Goal: Task Accomplishment & Management: Use online tool/utility

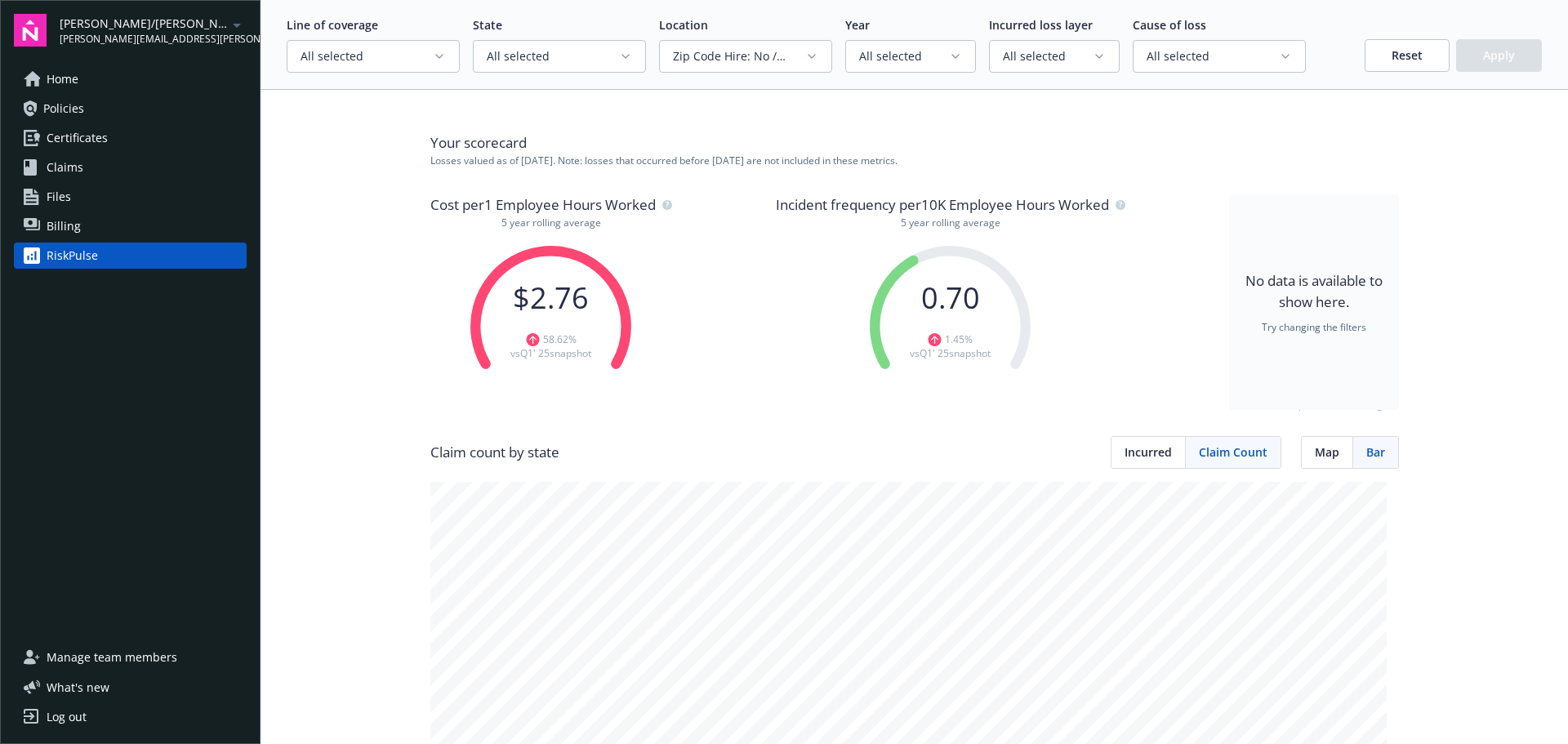
scroll to position [1388, 0]
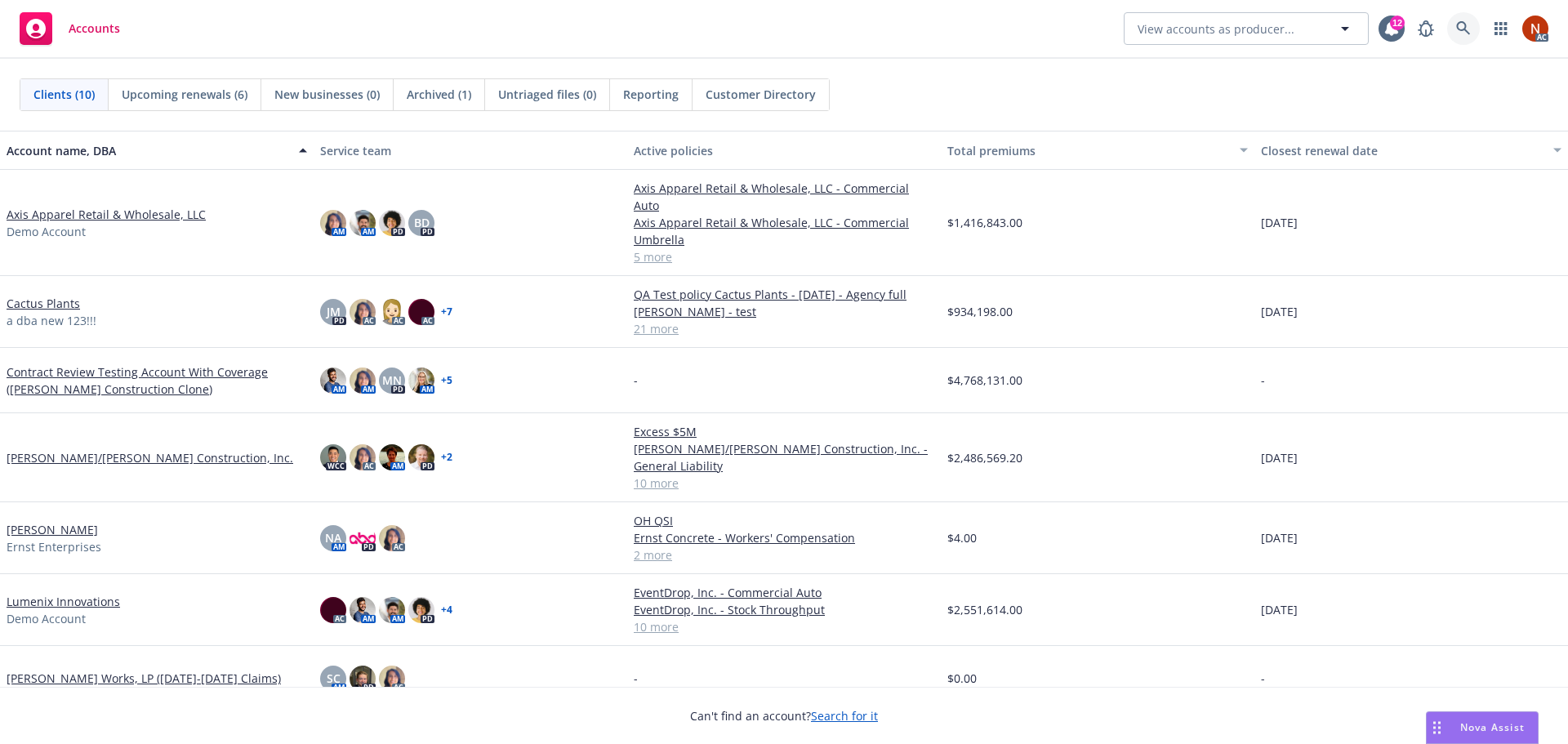
click at [1452, 26] on link at bounding box center [1463, 29] width 33 height 33
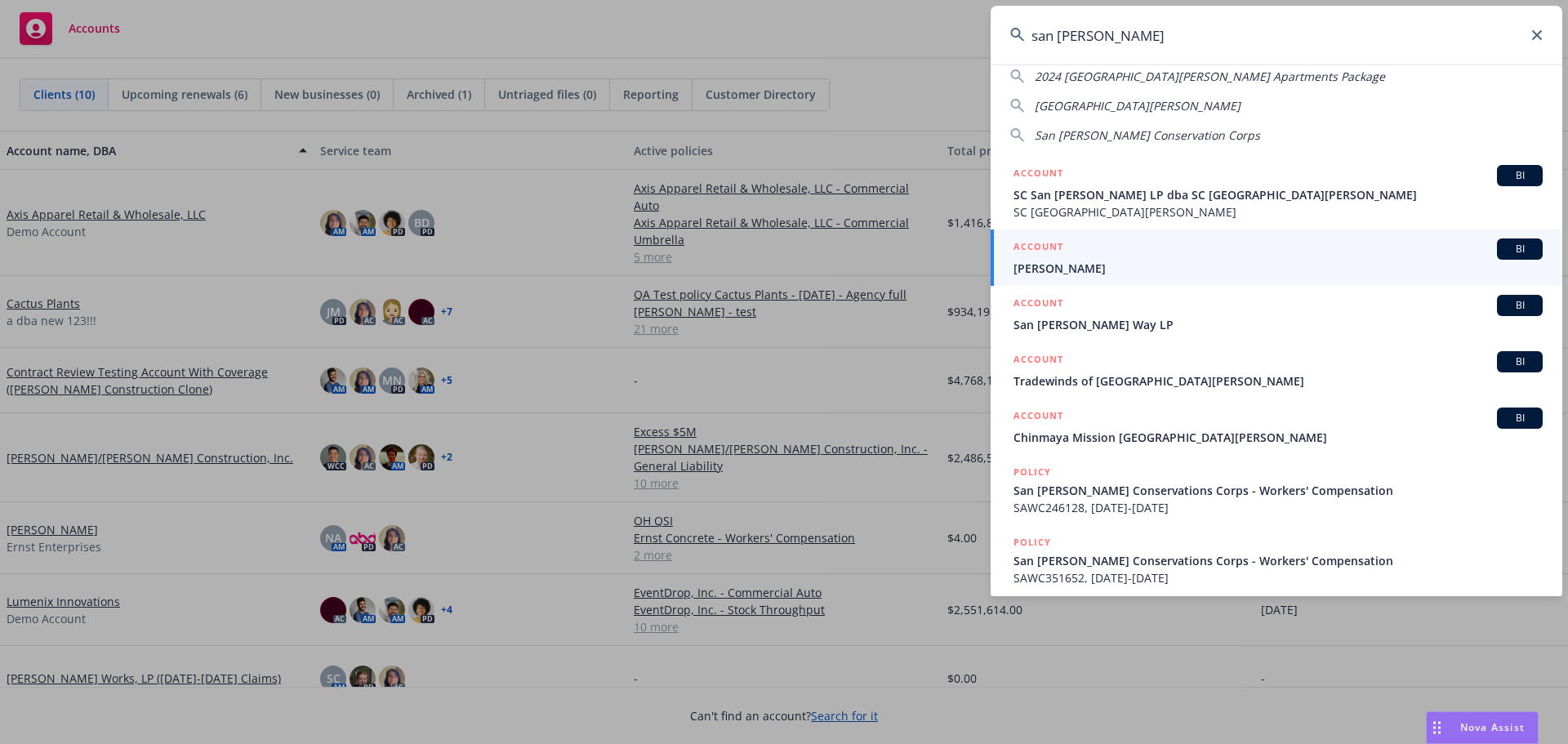
scroll to position [163, 0]
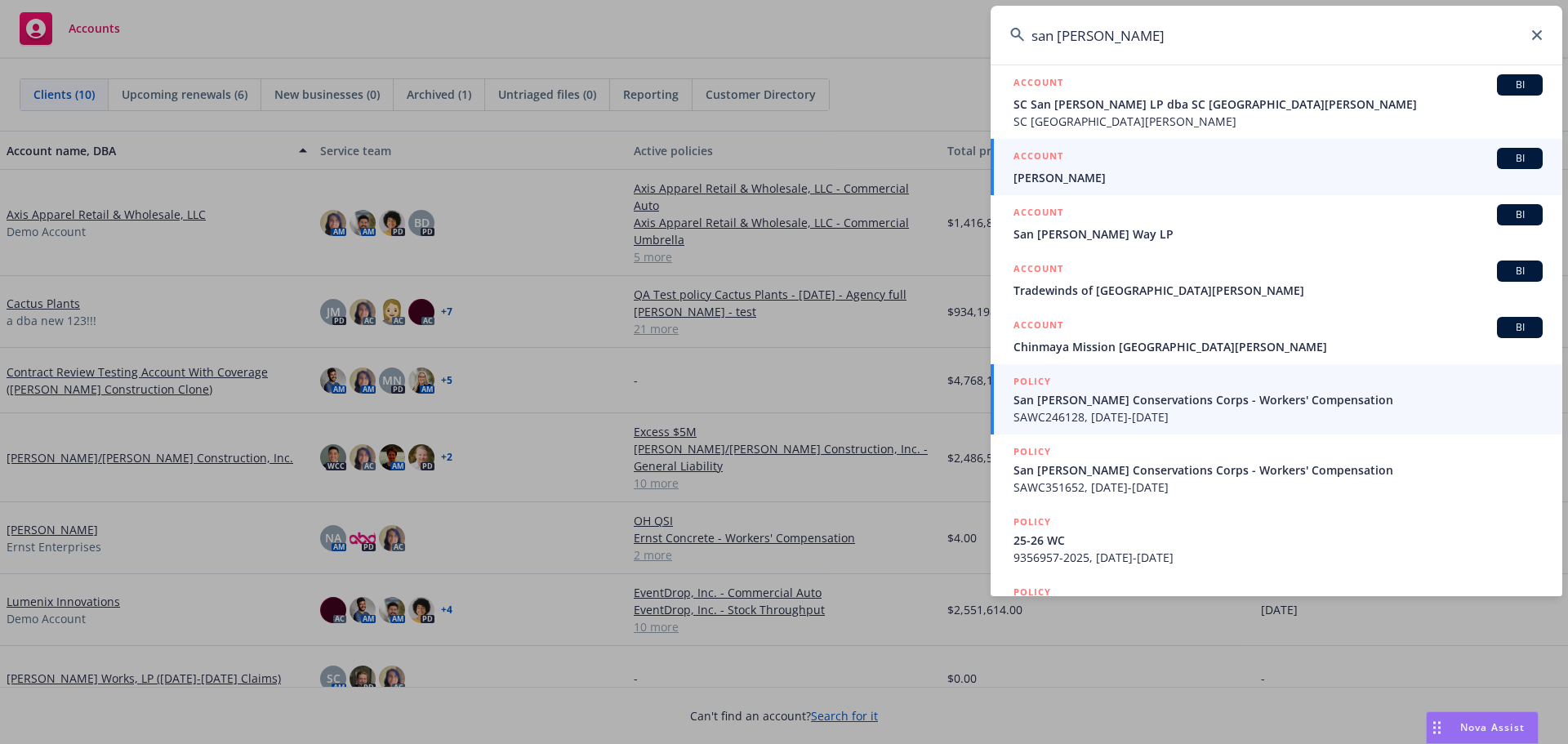
type input "san jose"
click at [1252, 414] on span "SAWC246128, 04/01/2021-04/01/2022" at bounding box center [1278, 417] width 529 height 17
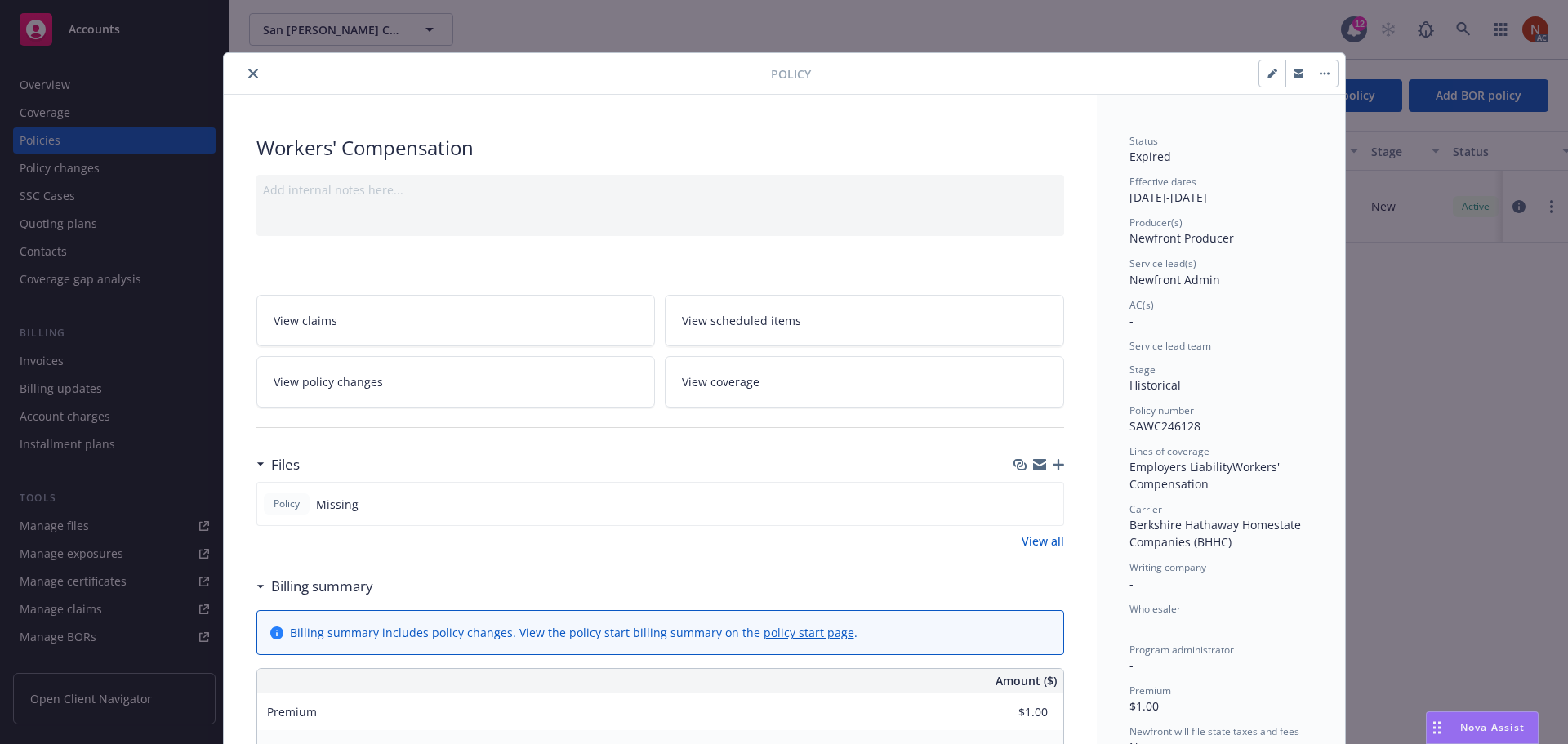
click at [248, 75] on icon "close" at bounding box center [253, 73] width 10 height 10
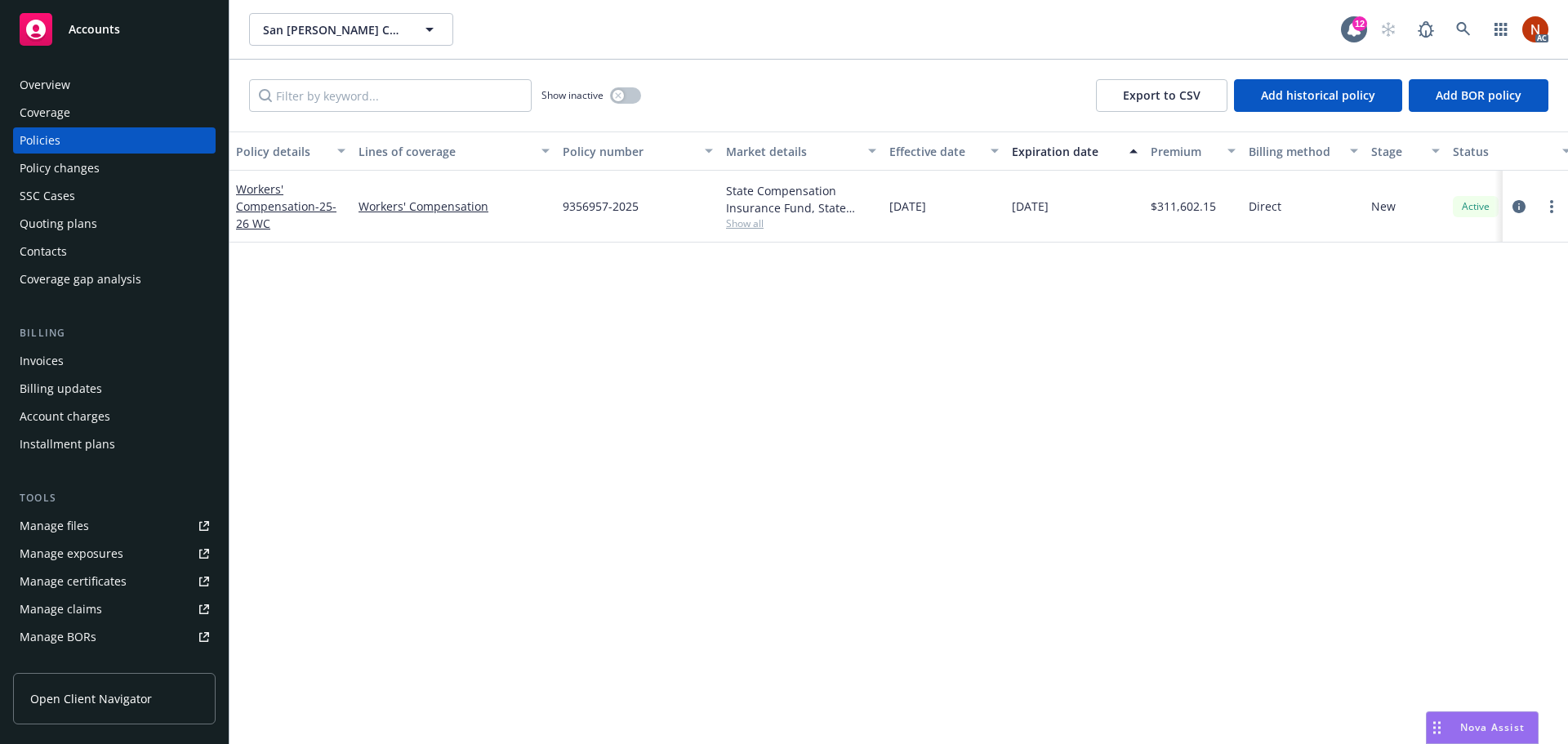
click at [87, 88] on div "Overview" at bounding box center [115, 85] width 190 height 26
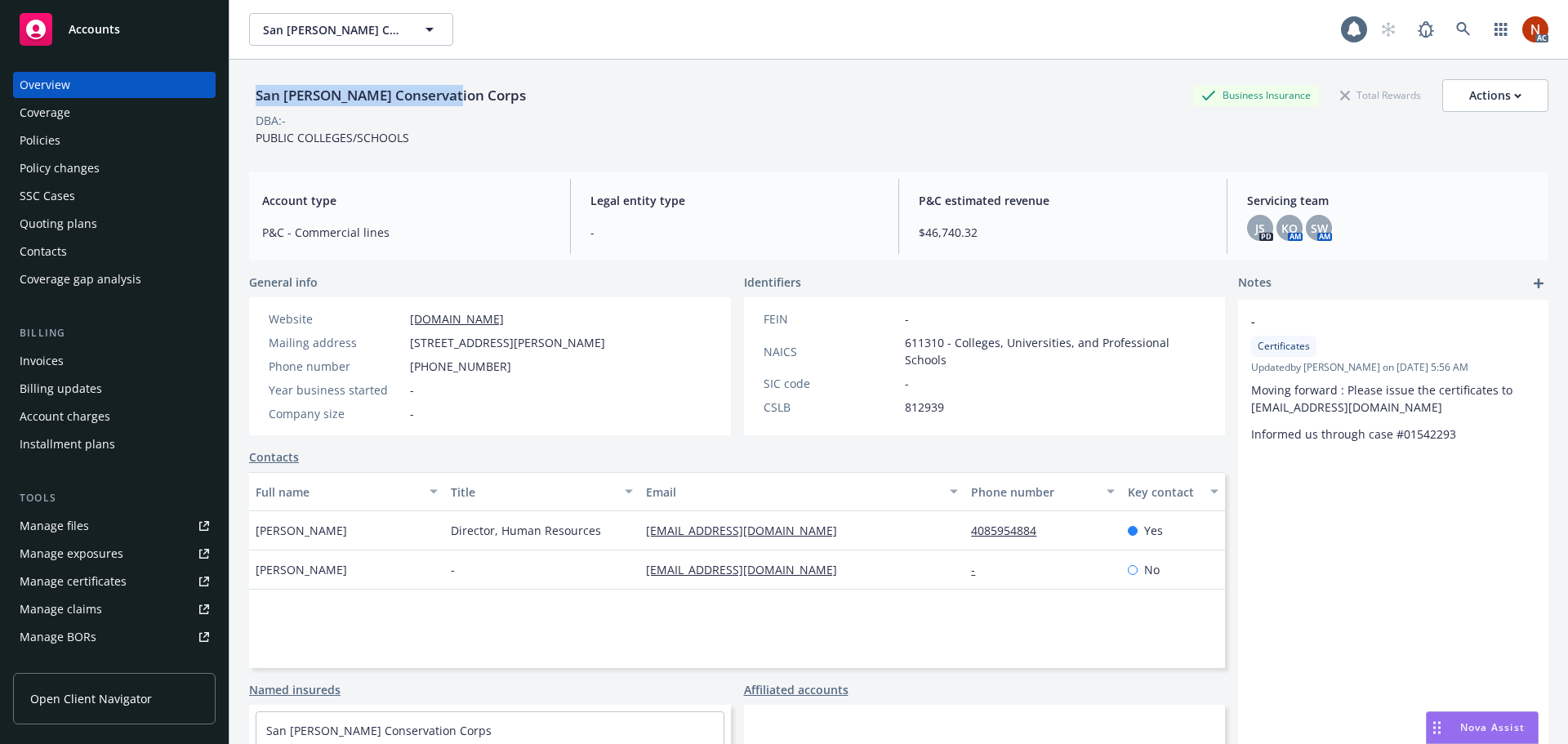
drag, startPoint x: 316, startPoint y: 94, endPoint x: 243, endPoint y: 96, distance: 73.0
click at [243, 96] on div "San Jose Conservation Corps Business Insurance Total Rewards Actions DBA: - PUB…" at bounding box center [899, 431] width 1338 height 744
copy div "San Jose Conservation Corps"
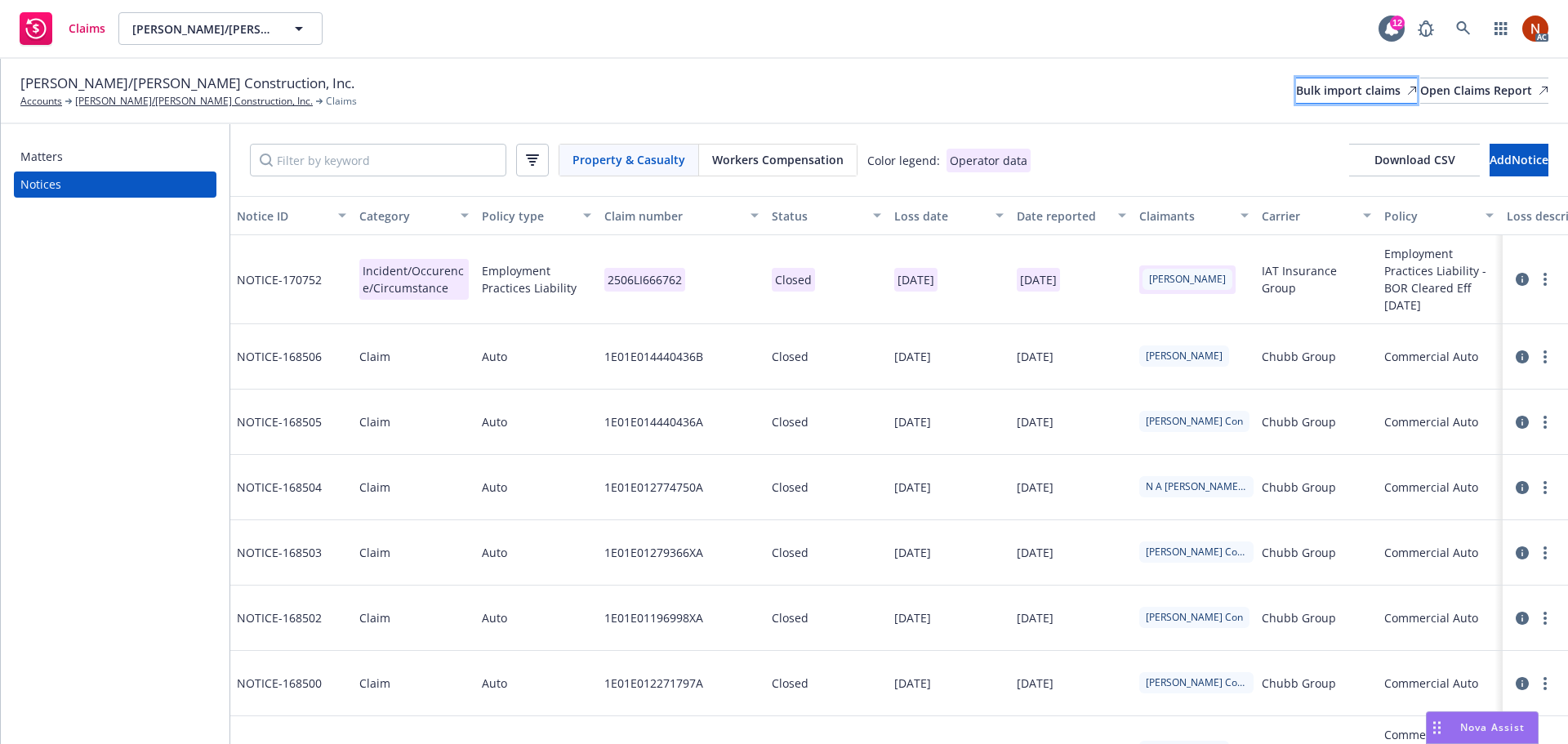
click at [1296, 93] on div "Bulk import claims" at bounding box center [1356, 91] width 121 height 25
click at [1296, 92] on div "Bulk import claims" at bounding box center [1356, 91] width 121 height 25
click at [1318, 91] on div "Bulk import claims" at bounding box center [1356, 91] width 121 height 25
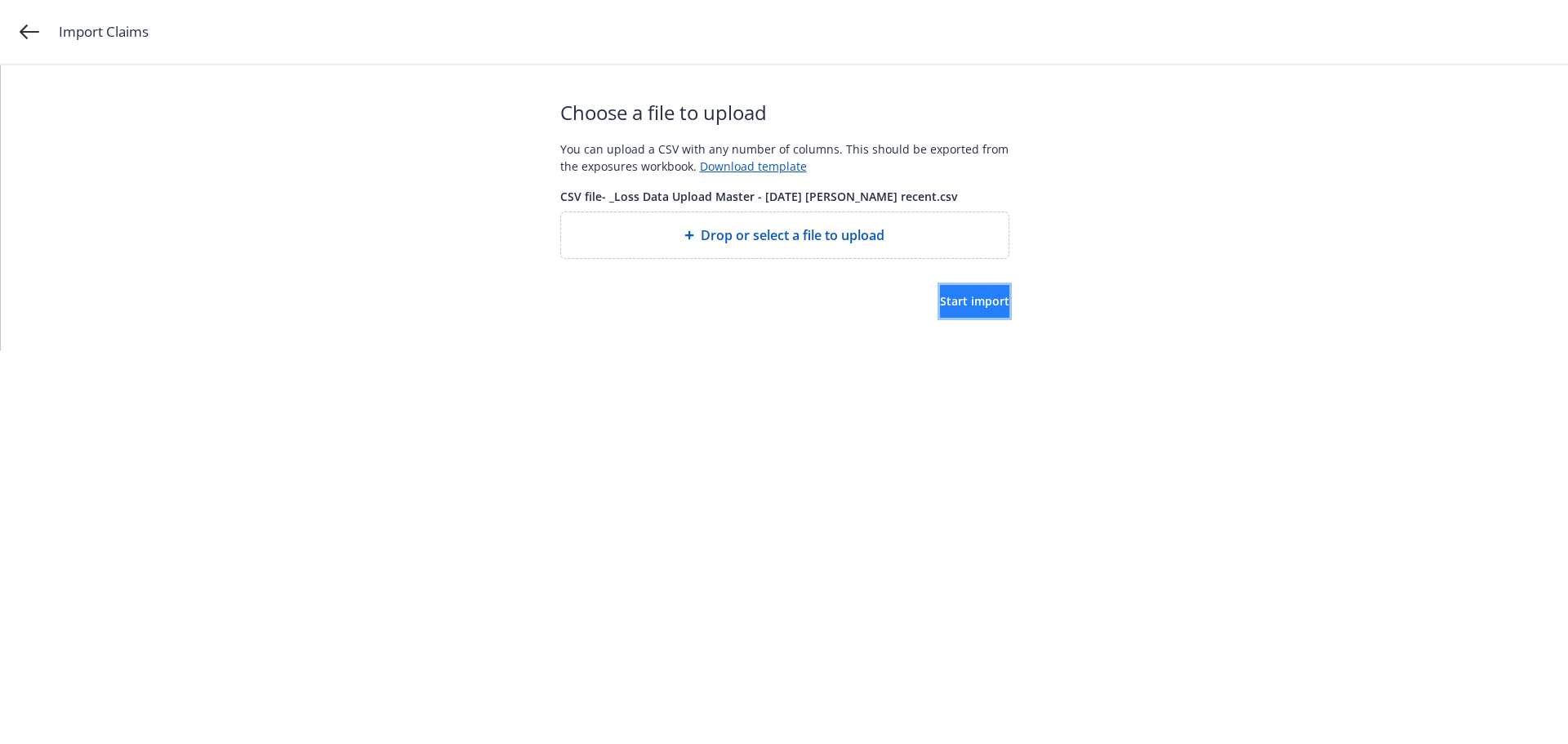
click at [946, 299] on span "Start import" at bounding box center [975, 301] width 69 height 16
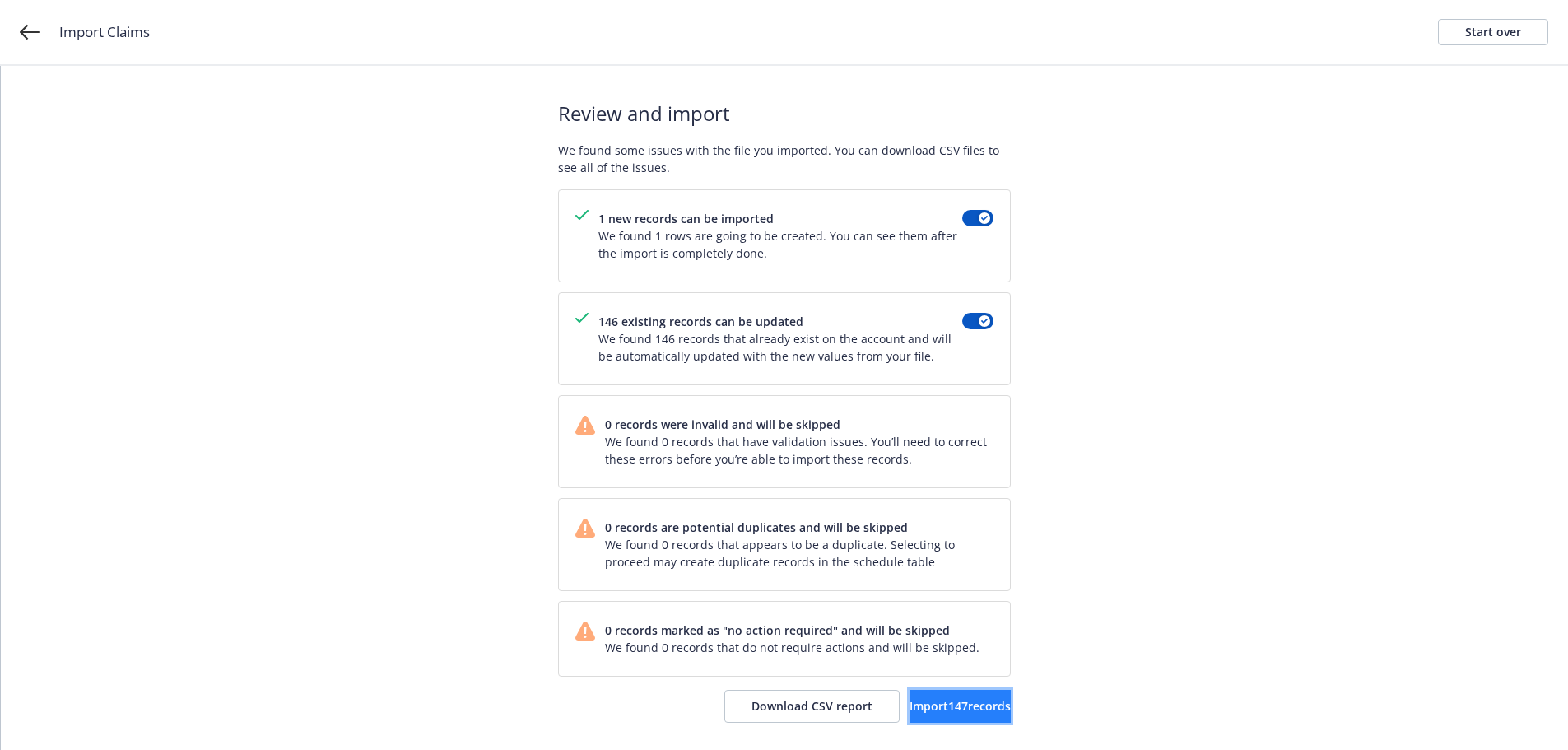
click at [925, 703] on span "Import 147 records" at bounding box center [960, 705] width 101 height 16
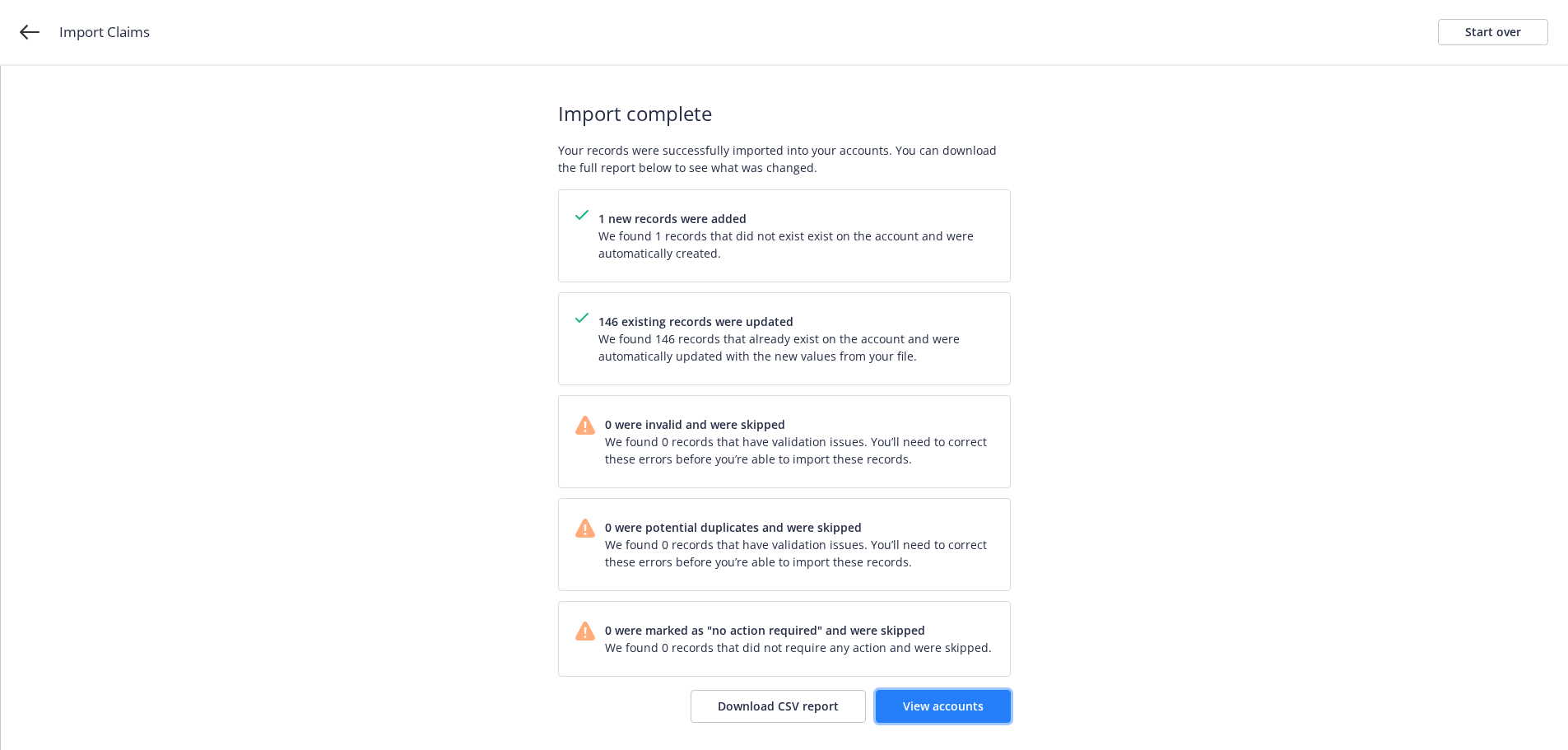
click at [921, 707] on span "View accounts" at bounding box center [943, 705] width 81 height 16
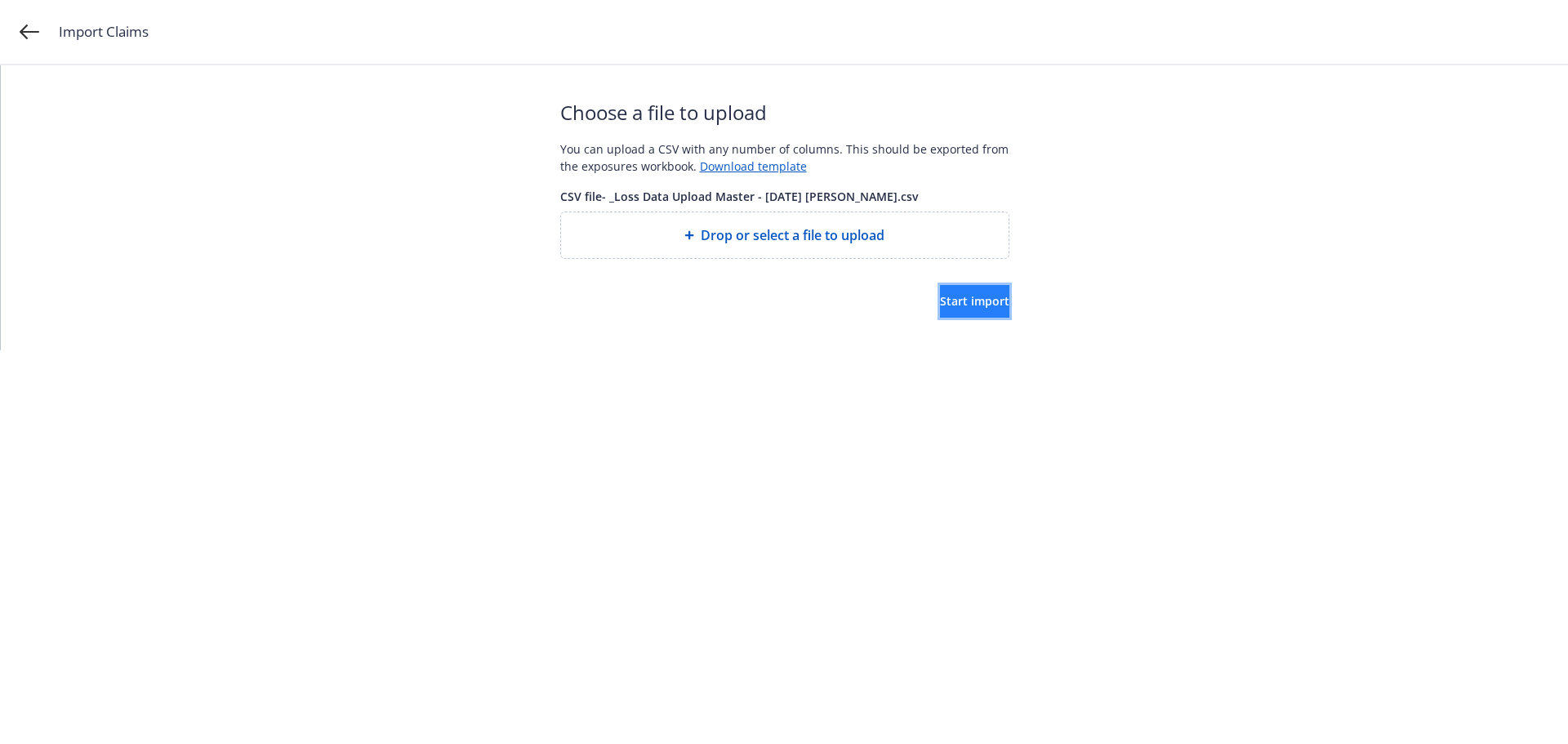
click at [978, 301] on span "Start import" at bounding box center [975, 301] width 69 height 16
click at [940, 294] on span "Start import" at bounding box center [975, 301] width 69 height 16
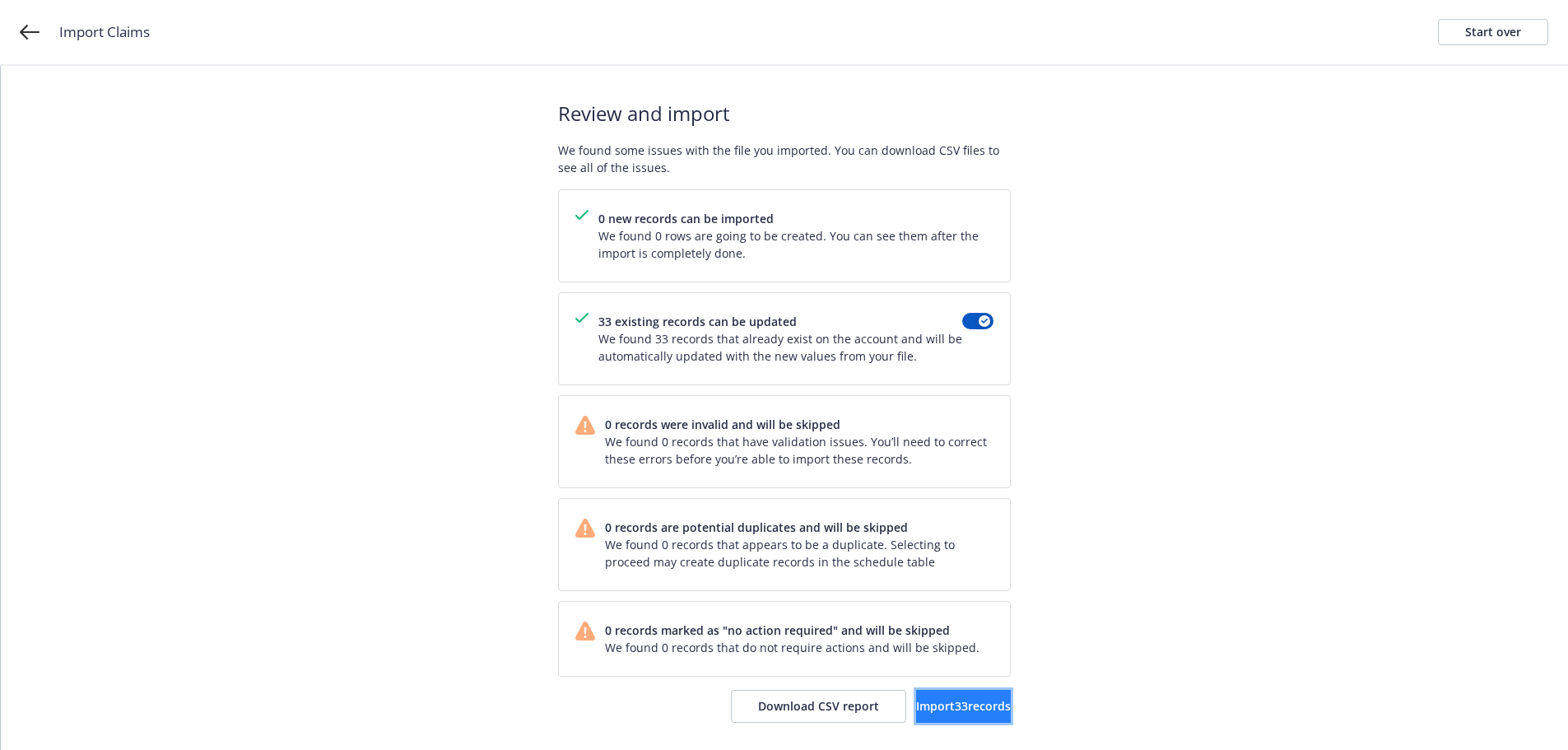
click at [975, 699] on span "Import 33 records" at bounding box center [963, 705] width 95 height 16
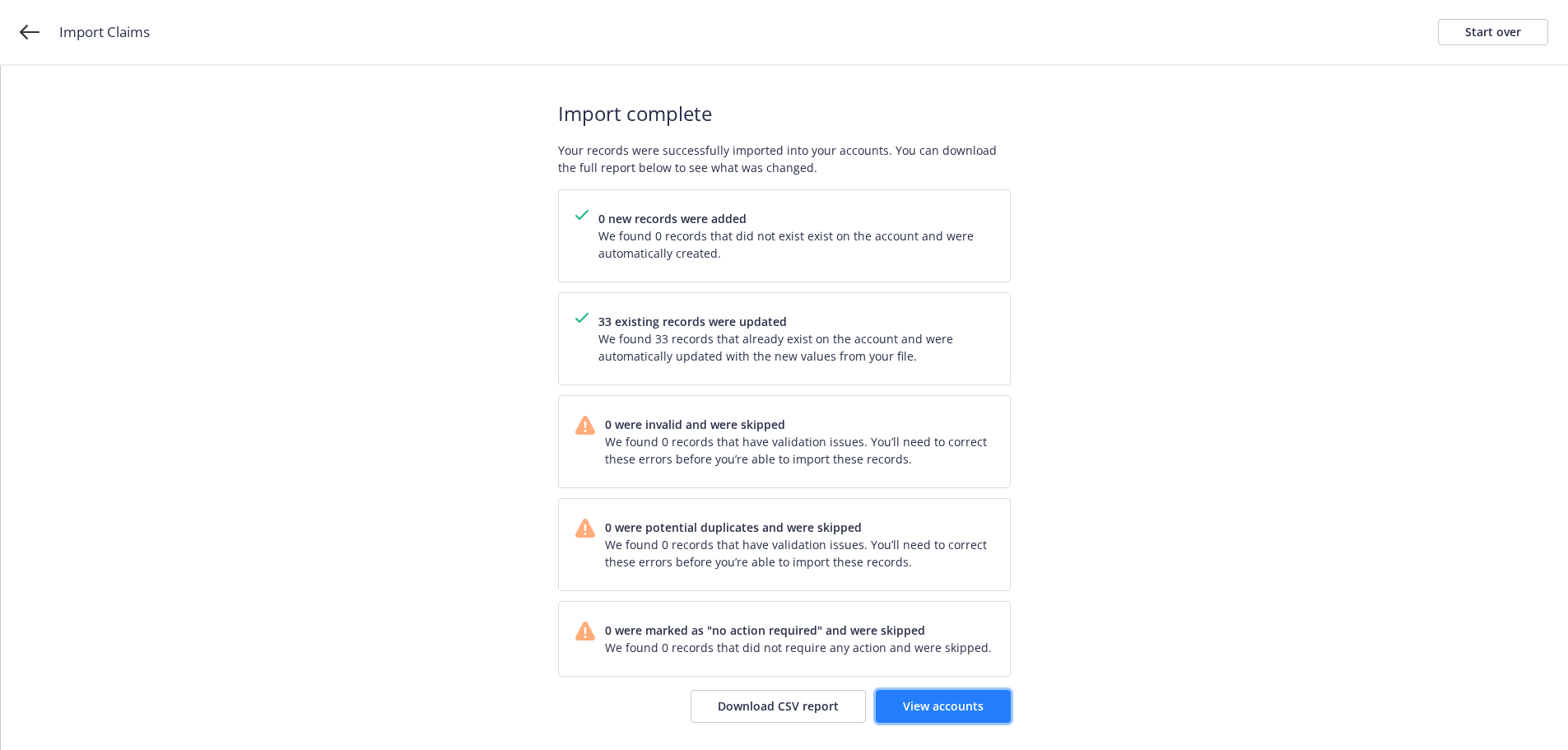
drag, startPoint x: 938, startPoint y: 694, endPoint x: 957, endPoint y: 701, distance: 20.2
click at [938, 694] on link "View accounts" at bounding box center [943, 707] width 135 height 33
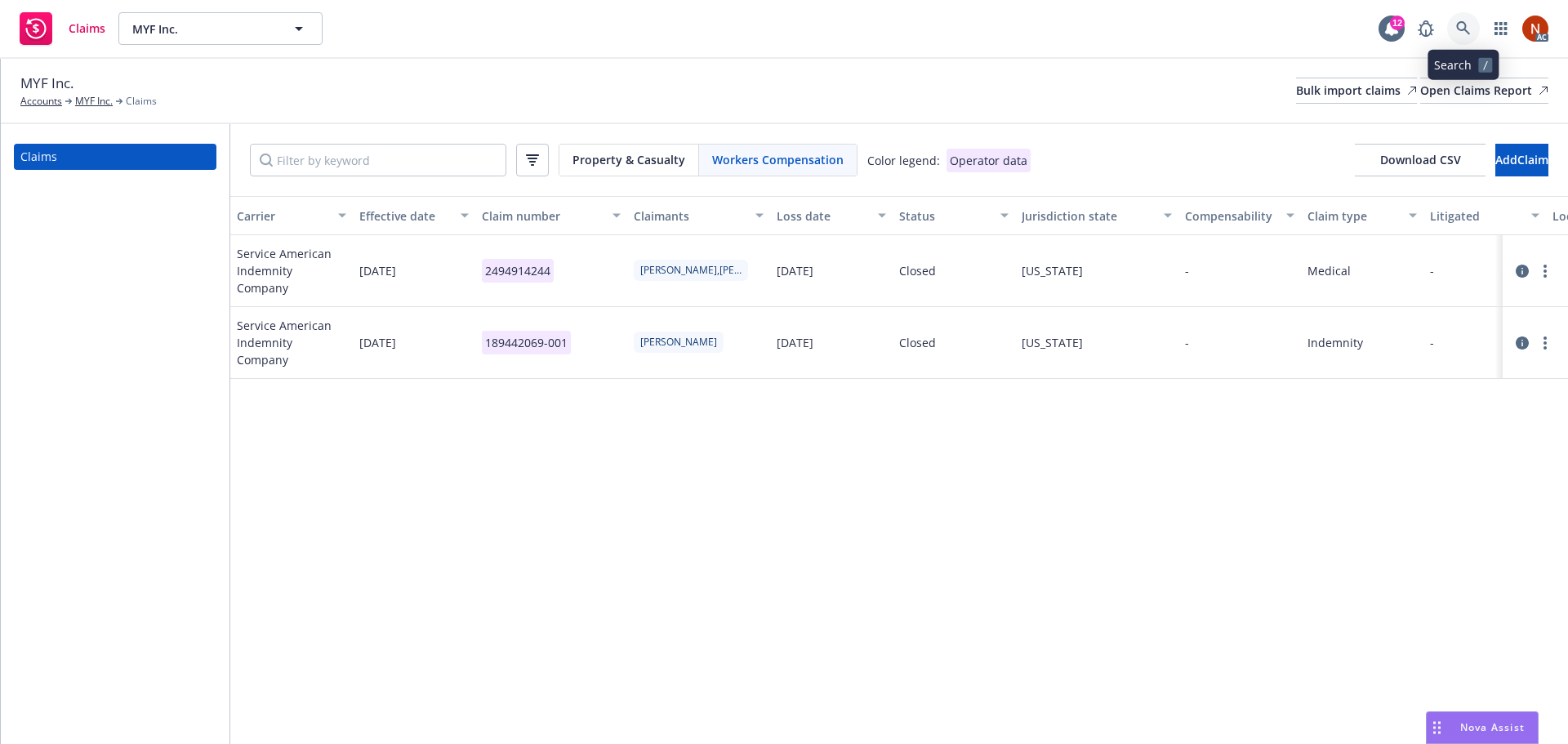
click at [1465, 26] on icon at bounding box center [1463, 28] width 14 height 14
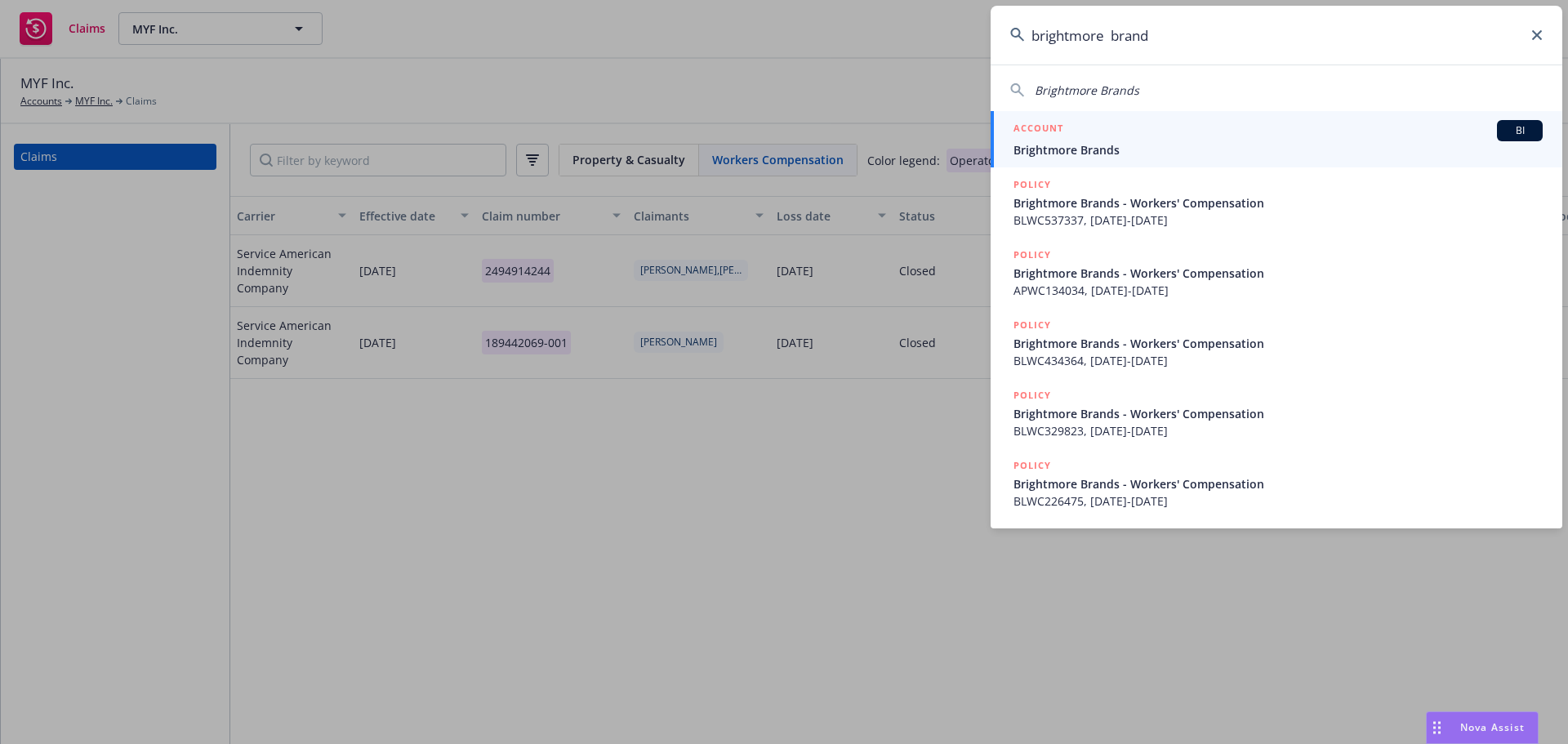
type input "brightmore brand"
click at [1103, 143] on span "Brightmore Brands" at bounding box center [1278, 149] width 529 height 17
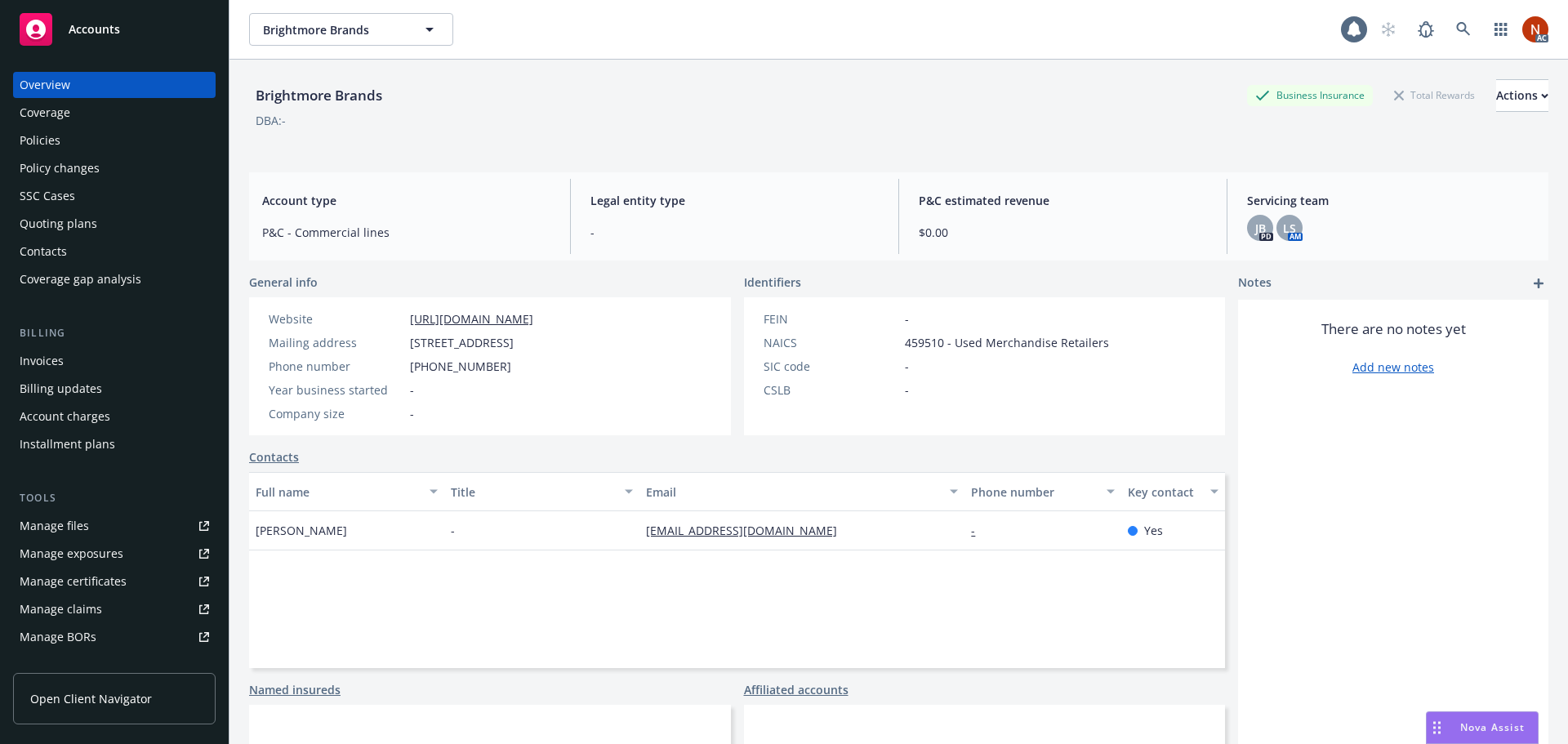
click at [105, 529] on link "Manage files" at bounding box center [115, 526] width 203 height 26
click at [95, 601] on div "Manage claims" at bounding box center [61, 610] width 82 height 26
drag, startPoint x: 387, startPoint y: 101, endPoint x: 255, endPoint y: 98, distance: 132.0
click at [255, 98] on div "Brightmore Brands" at bounding box center [318, 96] width 139 height 21
copy div "Brightmore Brands"
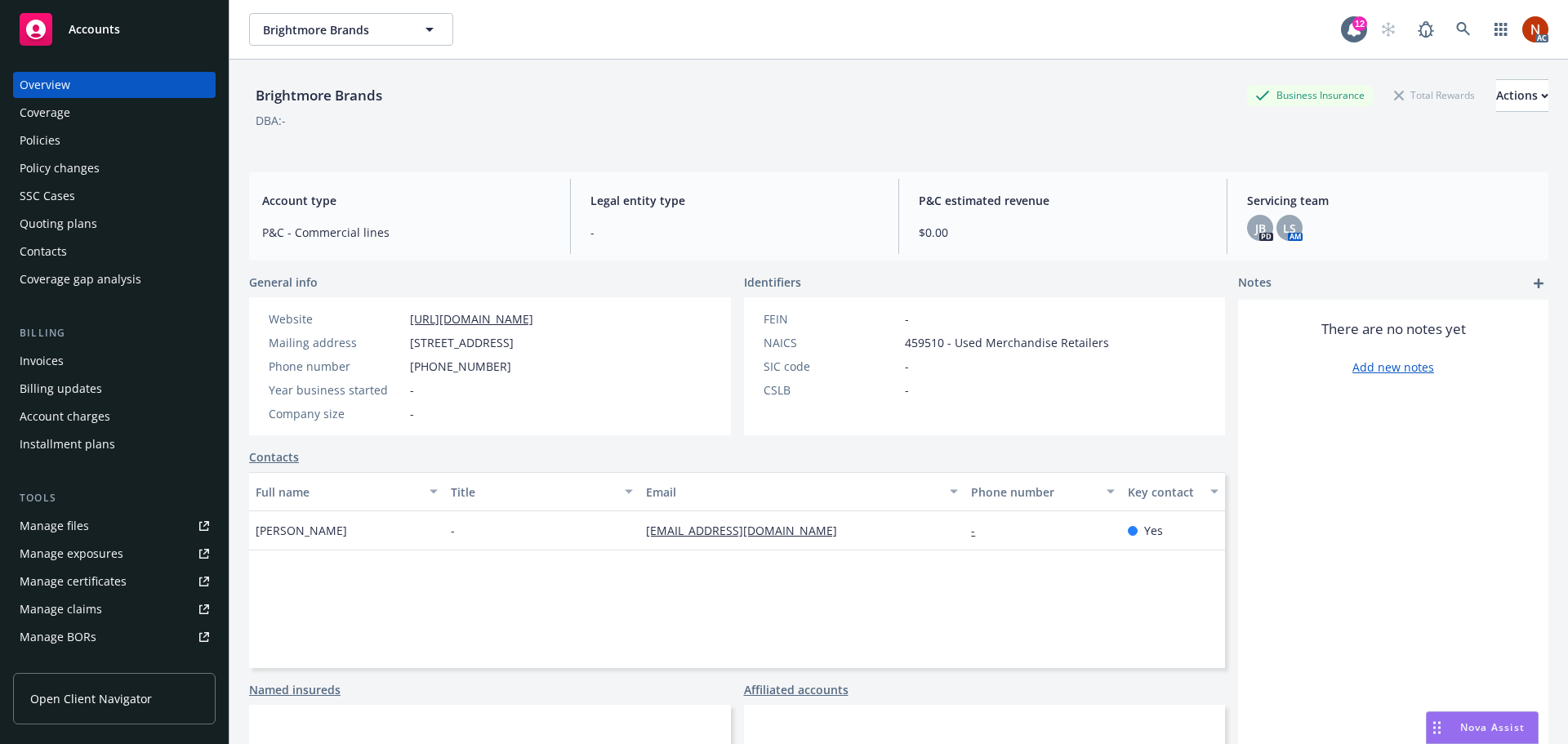
click at [97, 621] on div "Manage files Manage exposures Manage certificates Manage claims Manage BORs Sum…" at bounding box center [115, 595] width 203 height 165
click at [99, 614] on div "Manage claims" at bounding box center [61, 610] width 82 height 26
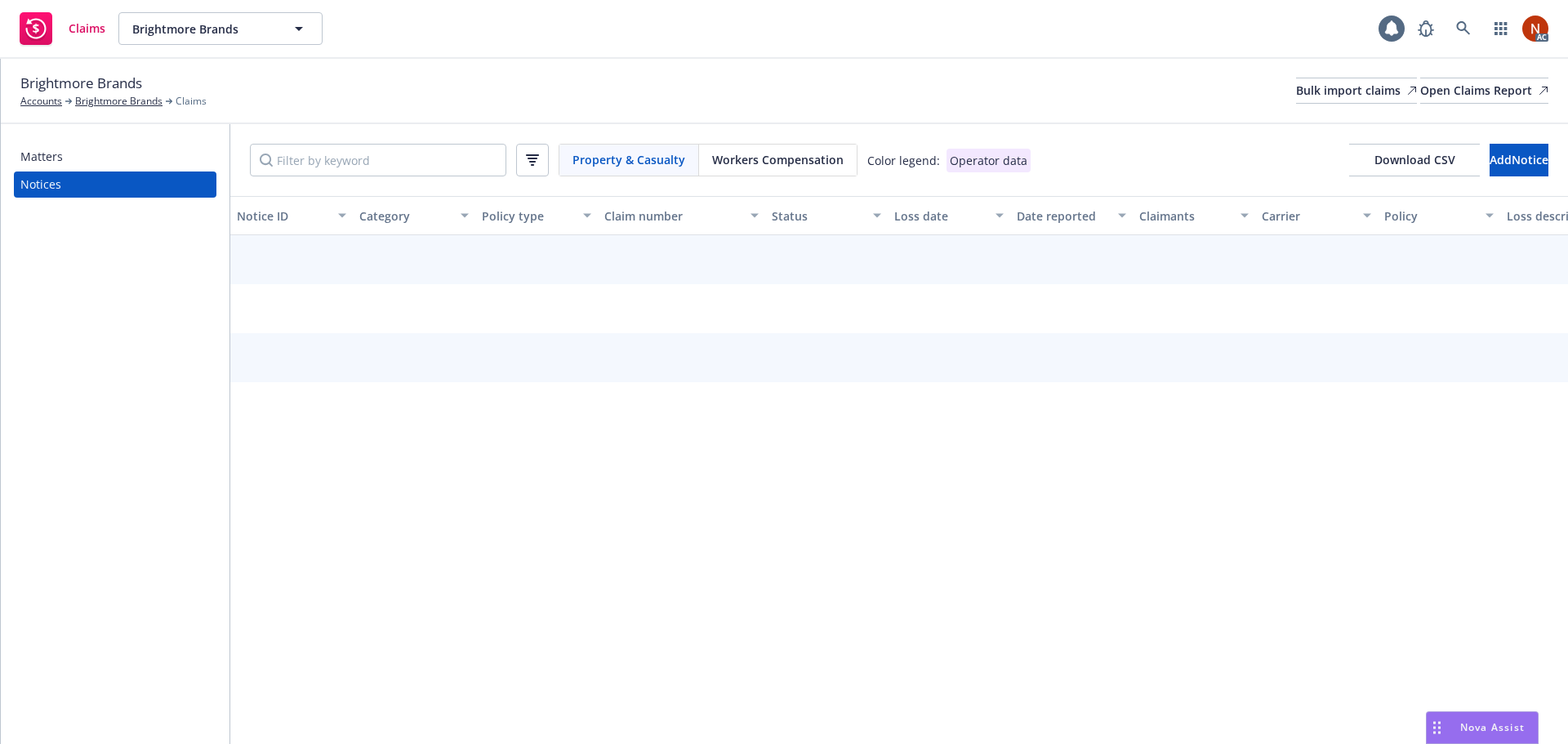
click at [767, 153] on span "Workers Compensation" at bounding box center [778, 159] width 132 height 17
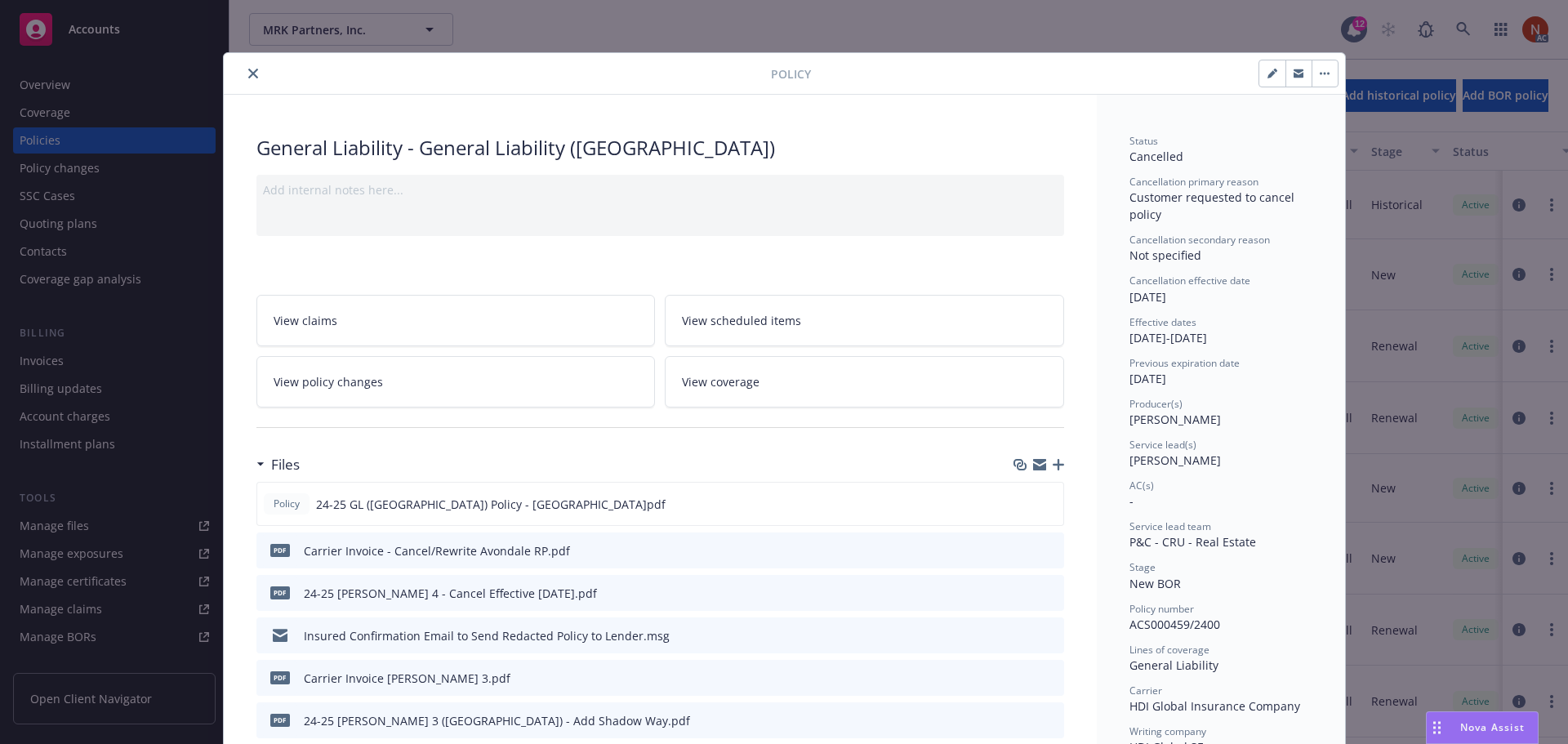
click at [243, 71] on button "close" at bounding box center [253, 73] width 20 height 20
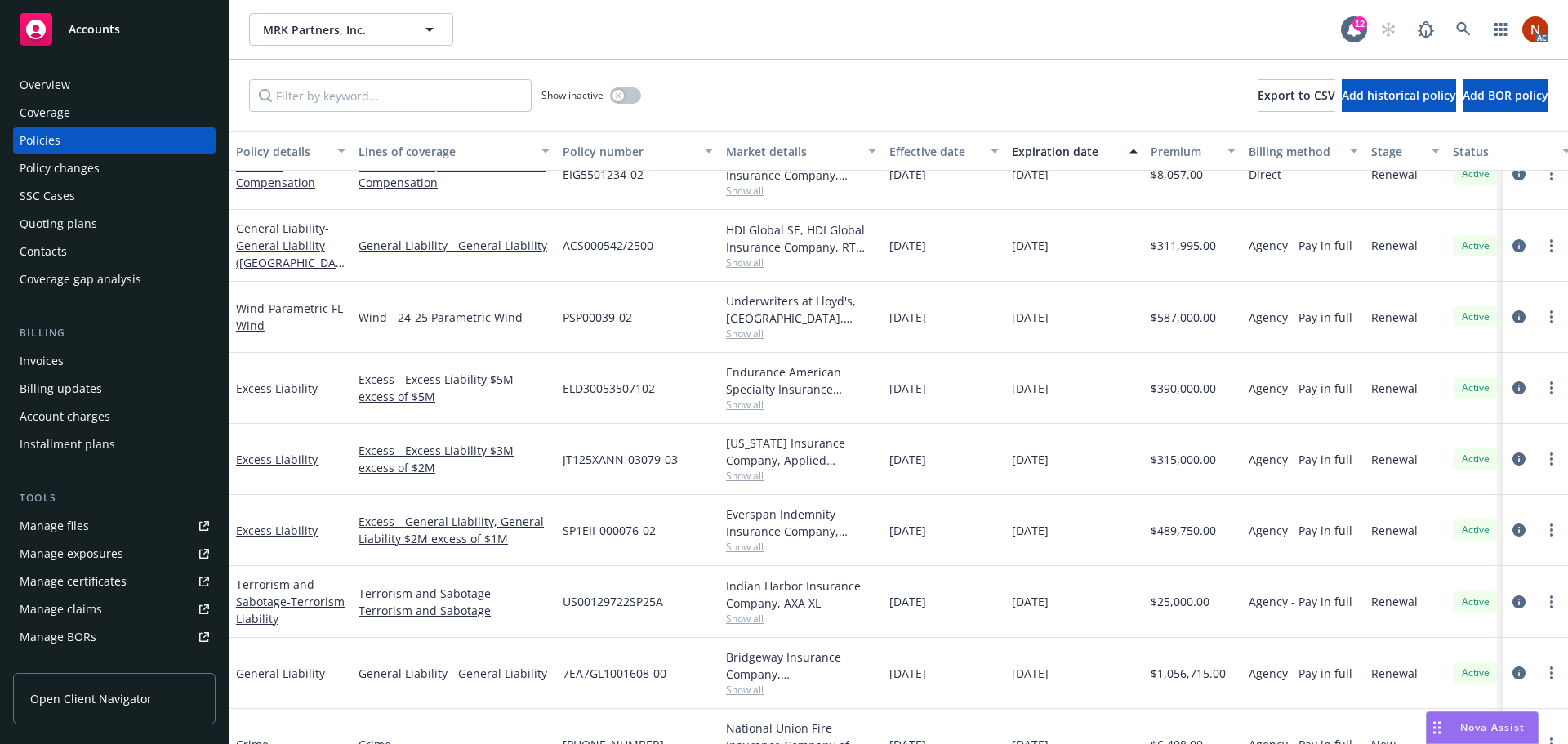
scroll to position [1864, 0]
